Goal: Navigation & Orientation: Understand site structure

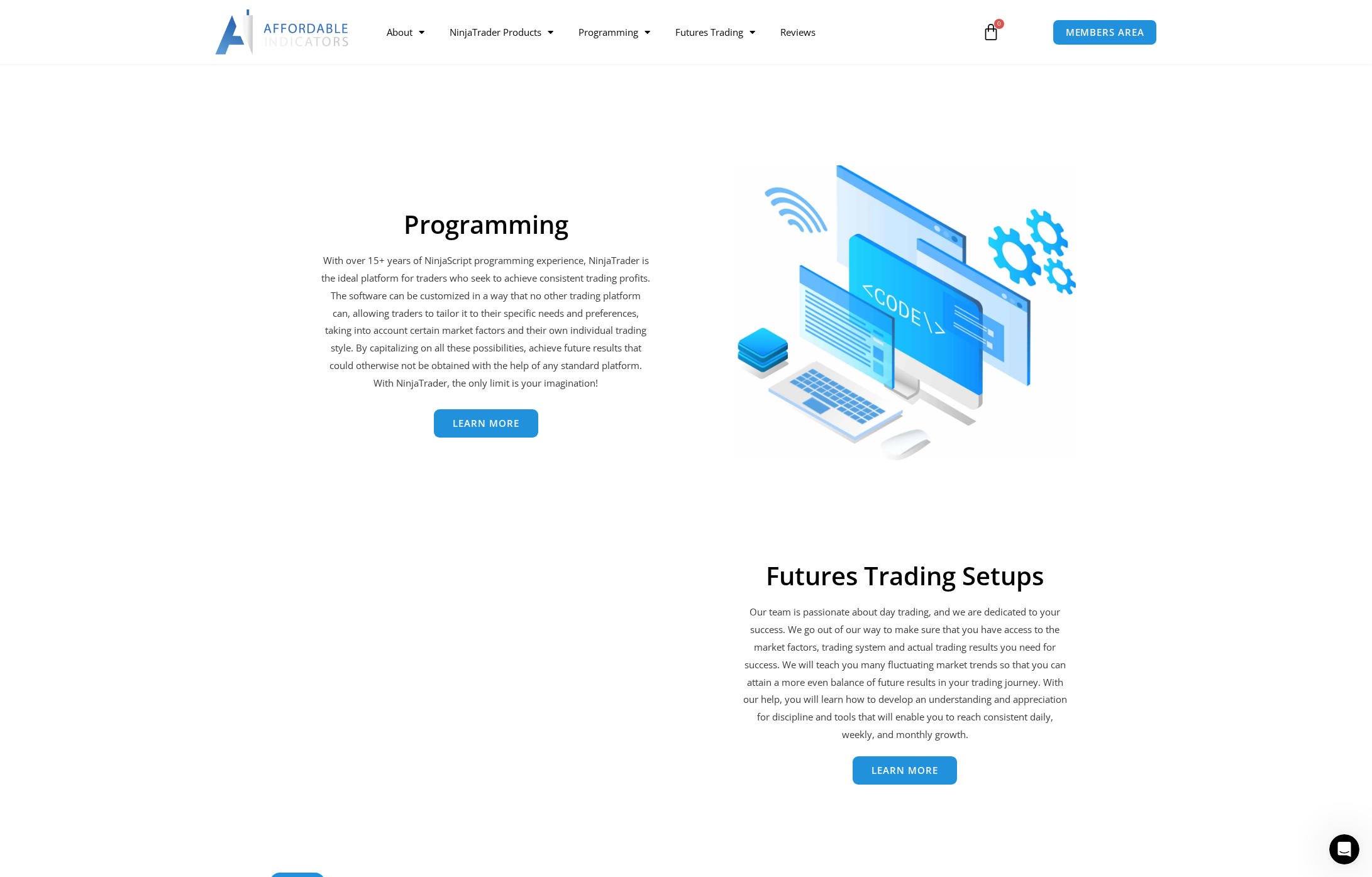
scroll to position [2098, 0]
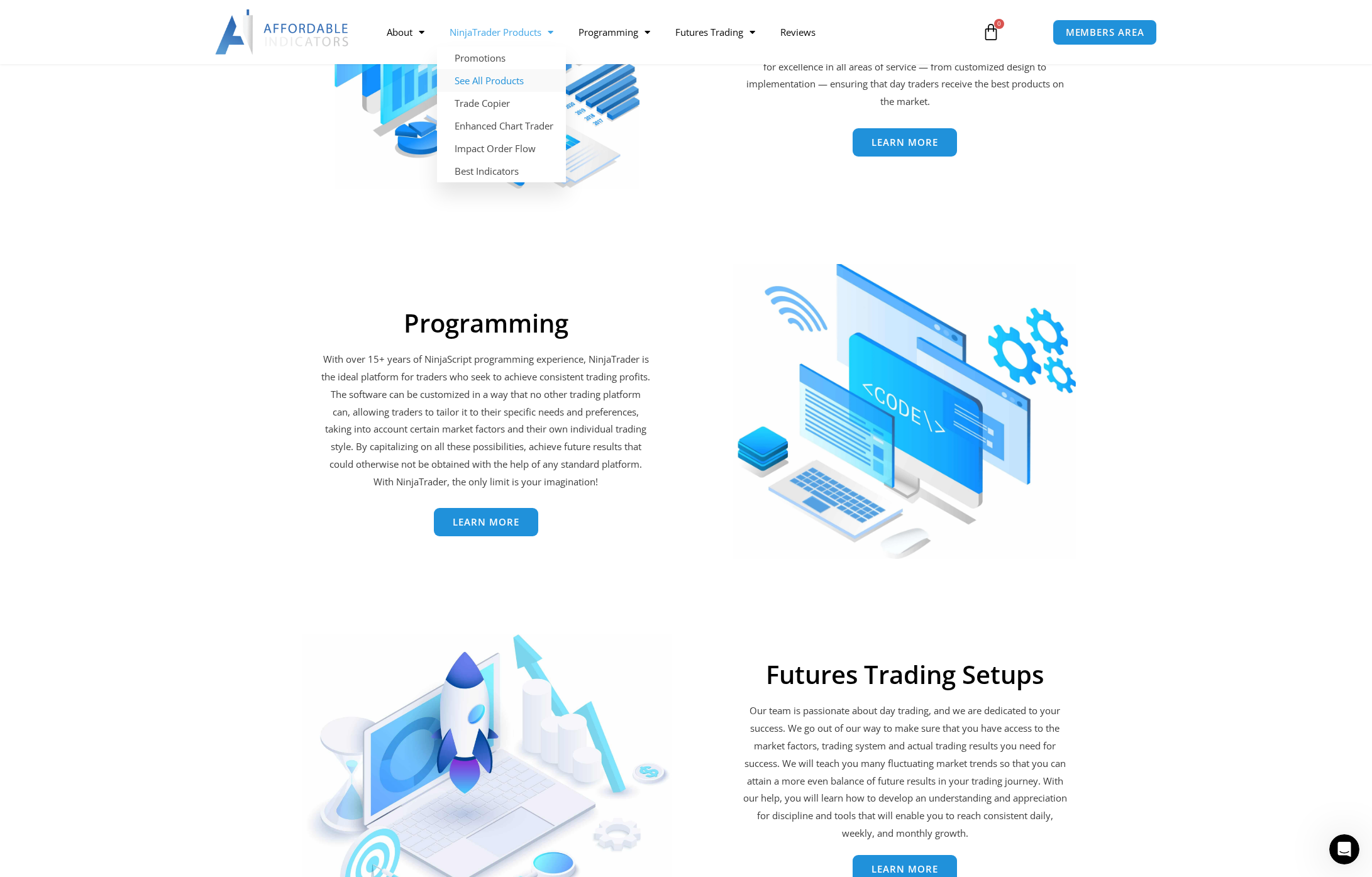
click at [484, 81] on link "See All Products" at bounding box center [502, 81] width 129 height 23
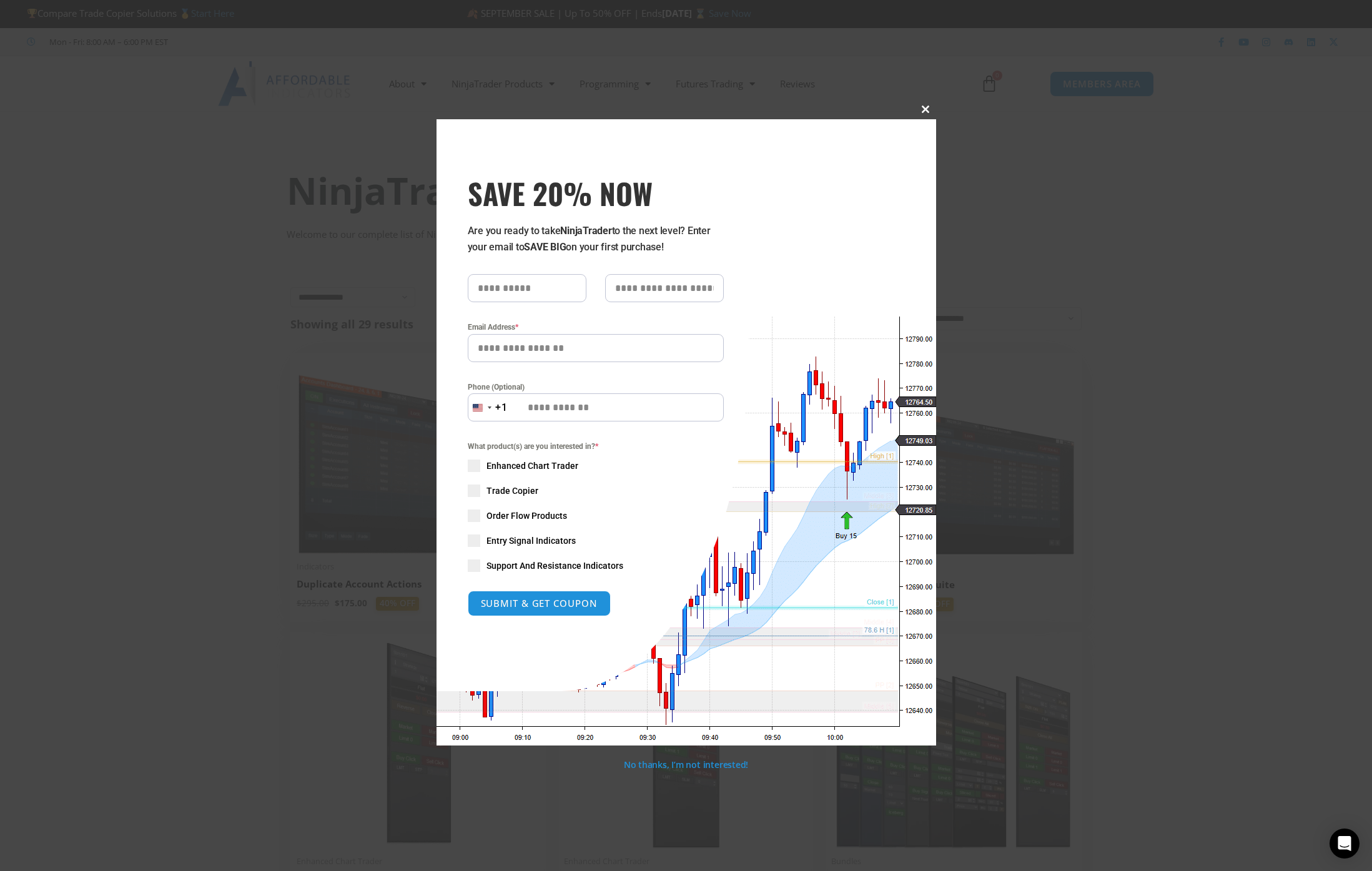
click at [924, 109] on span "SAVE 20% NOW popup" at bounding box center [926, 109] width 20 height 7
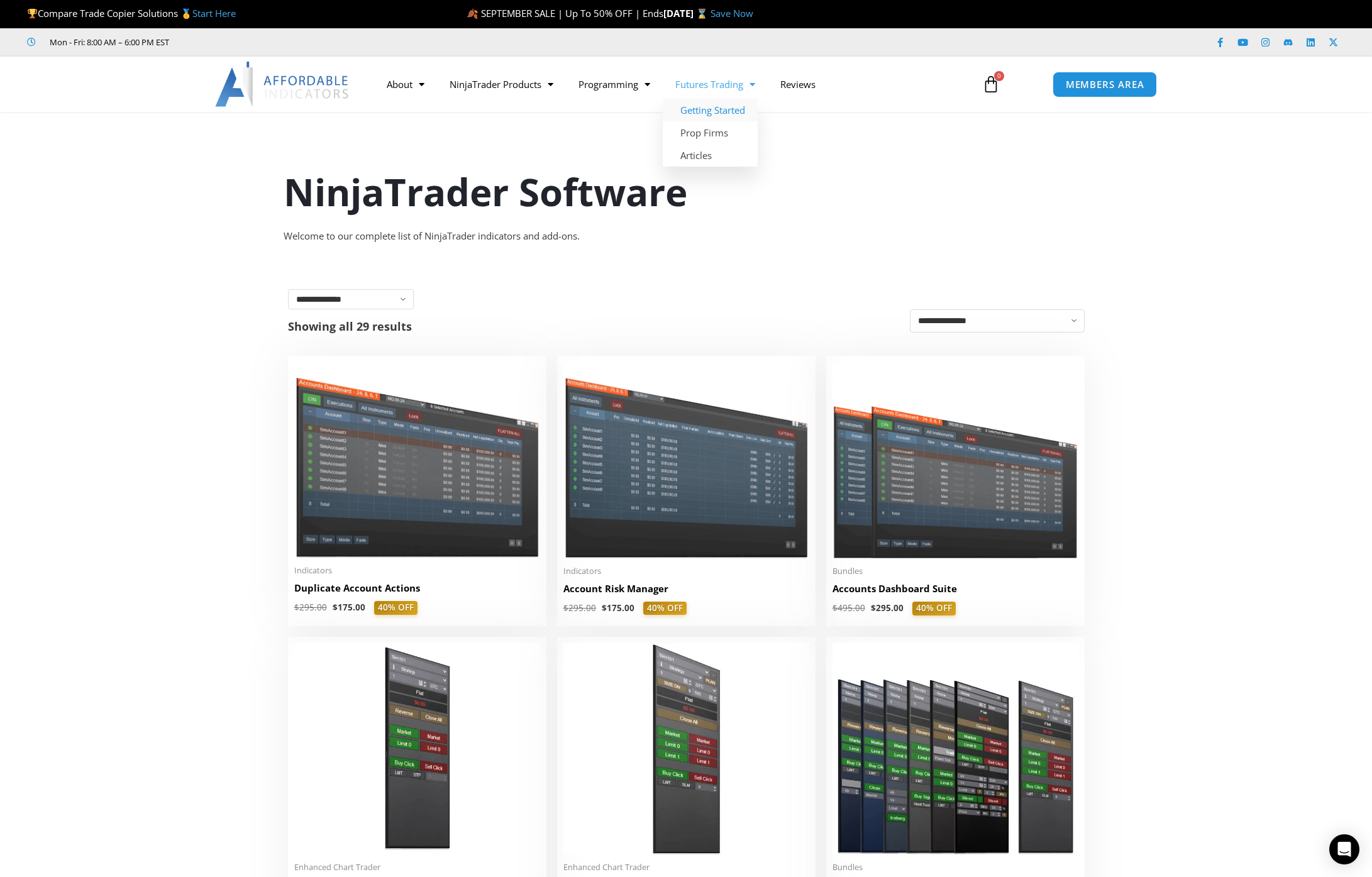
click at [712, 112] on link "Getting Started" at bounding box center [710, 110] width 95 height 23
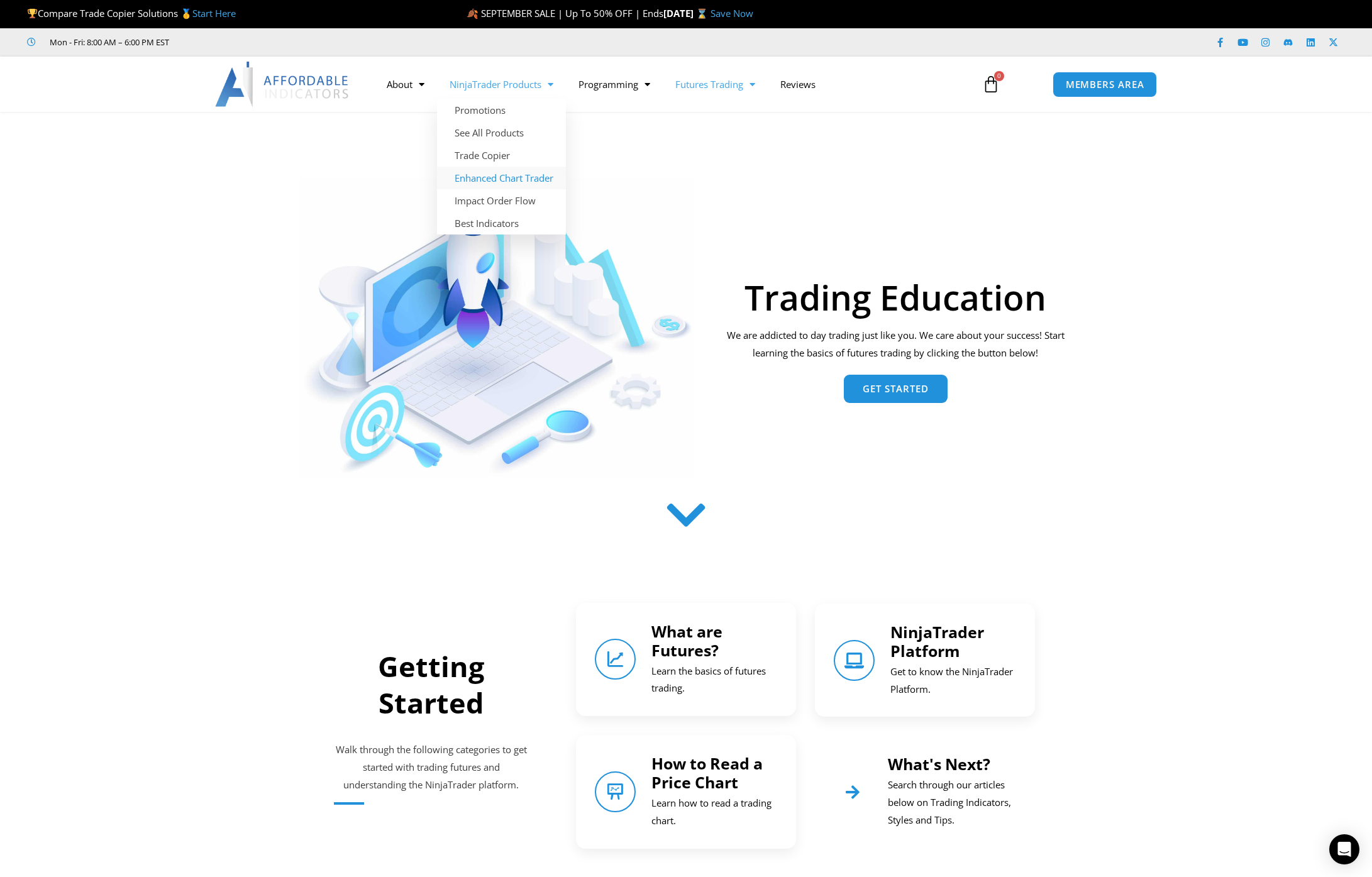
click at [508, 181] on link "Enhanced Chart Trader" at bounding box center [502, 178] width 129 height 23
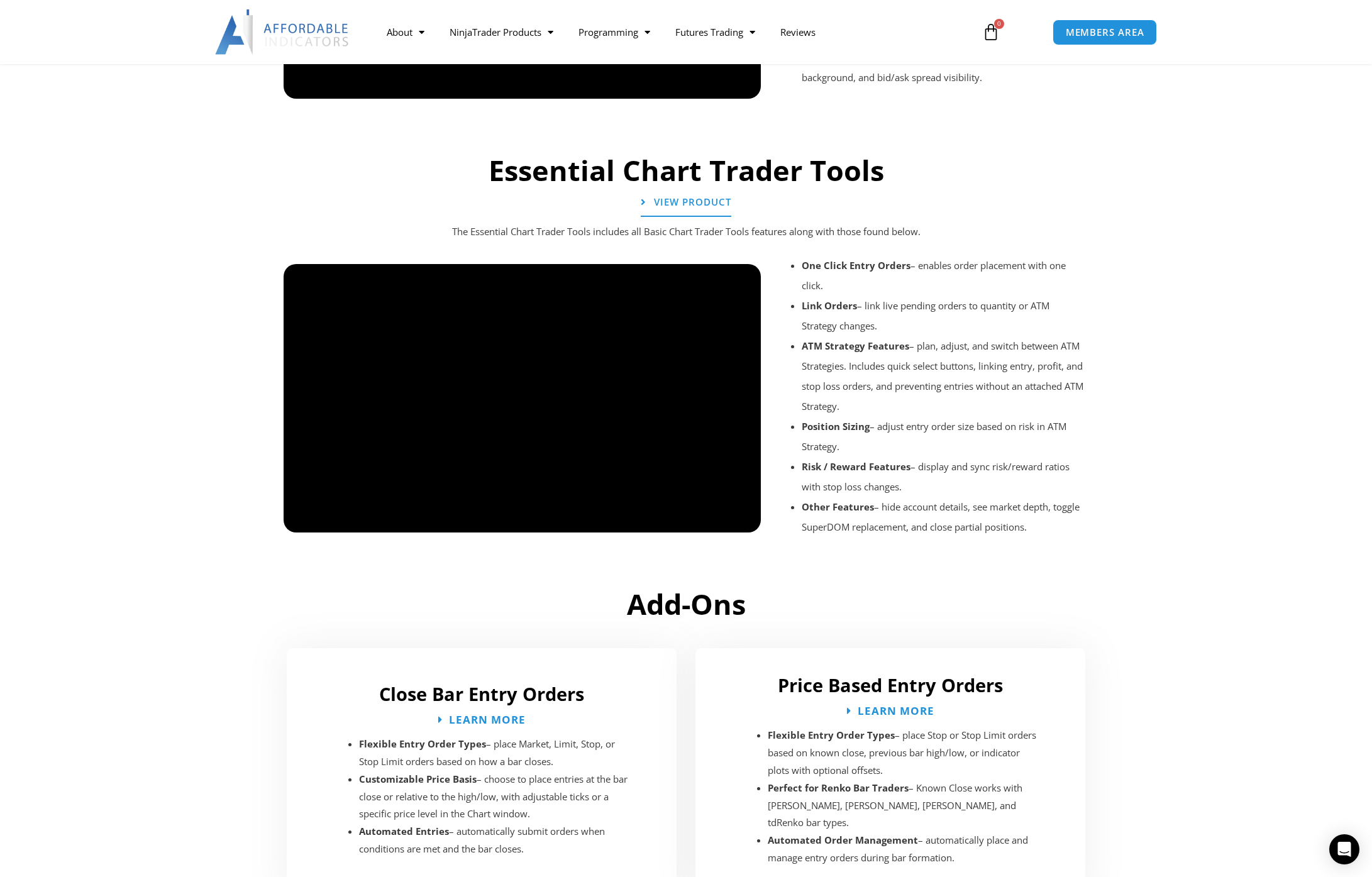
scroll to position [1057, 0]
